Goal: Task Accomplishment & Management: Manage account settings

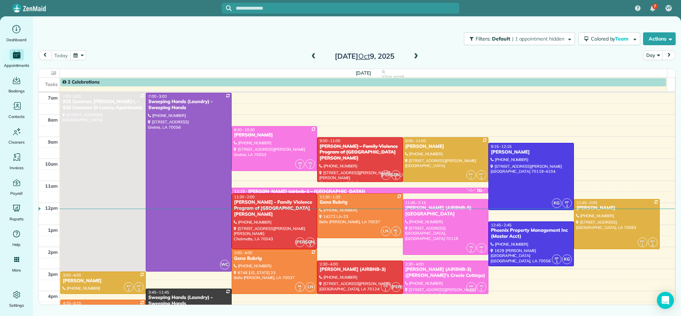
click at [428, 187] on link "YG 2 AR 2 11:15 - 11:30 [PERSON_NAME] (airbnb-1 - [GEOGRAPHIC_DATA]) [PHONE_NUM…" at bounding box center [360, 190] width 257 height 6
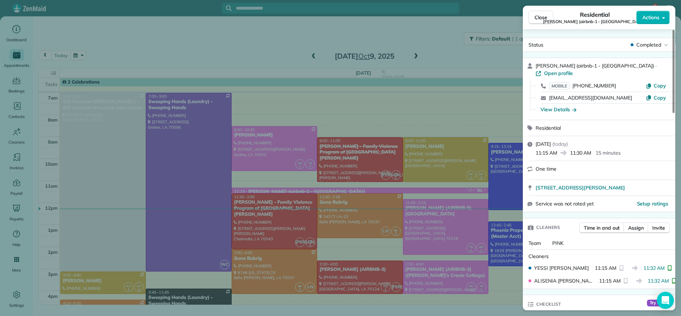
click at [453, 114] on div "Close Residential [PERSON_NAME] (airbnb-1 - Orleans Grand Suite) Actions Status…" at bounding box center [340, 158] width 681 height 316
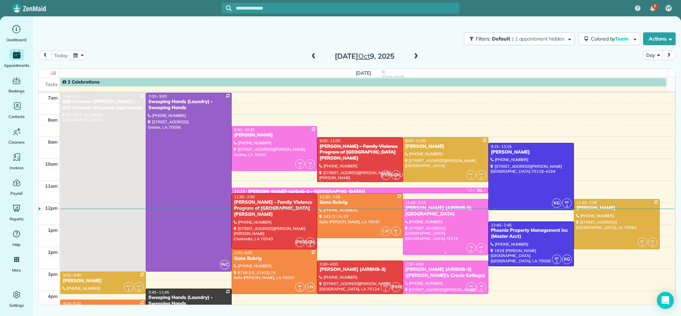
click at [445, 231] on div at bounding box center [446, 226] width 85 height 55
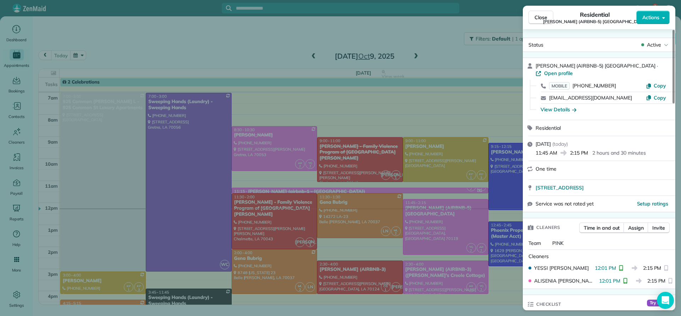
click at [259, 45] on div "Close Residential [PERSON_NAME] (AIRBNB-5) TOULOUSE Actions Status Active [PERS…" at bounding box center [340, 158] width 681 height 316
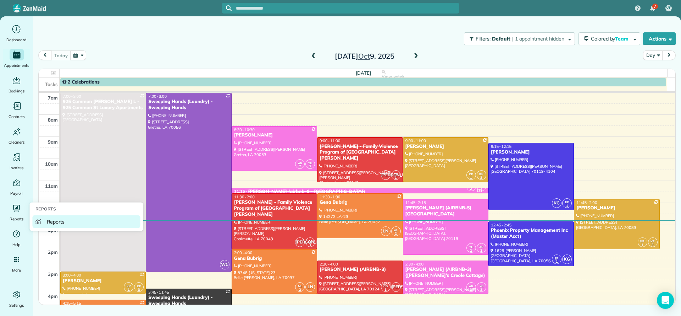
click at [48, 219] on span "Reports" at bounding box center [56, 221] width 18 height 7
